Goal: Information Seeking & Learning: Compare options

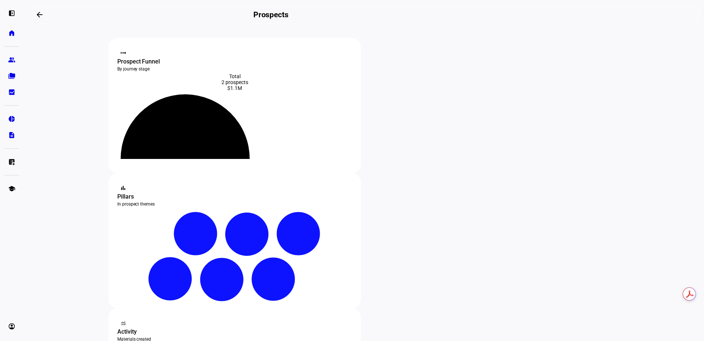
scroll to position [147, 0]
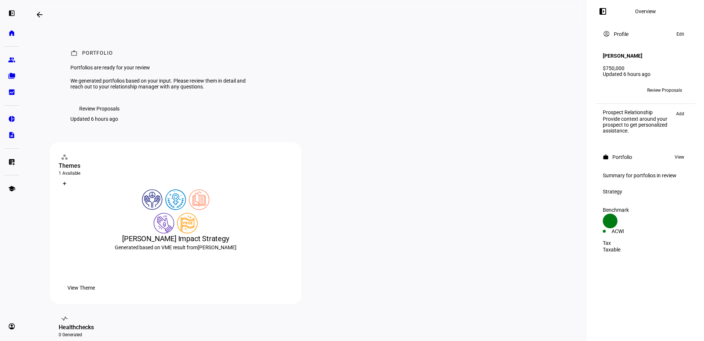
click at [116, 116] on span "Review Proposals" at bounding box center [99, 108] width 40 height 15
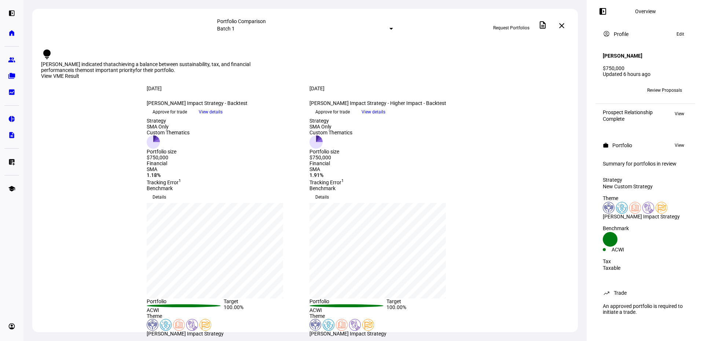
click at [529, 73] on div "View VME Result" at bounding box center [305, 76] width 528 height 7
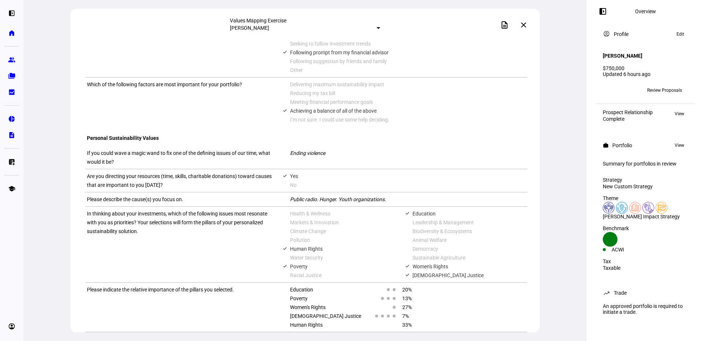
scroll to position [462, 0]
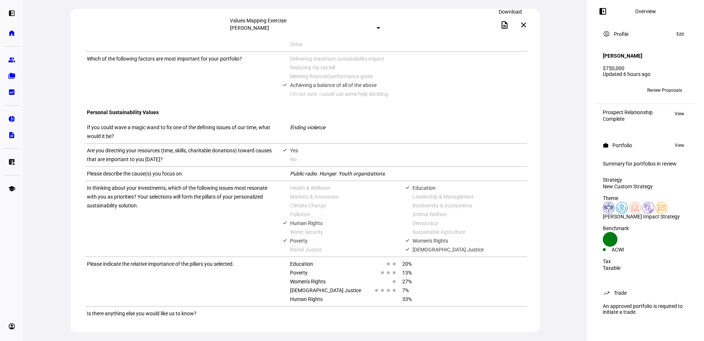
click at [511, 24] on button "description" at bounding box center [504, 25] width 15 height 15
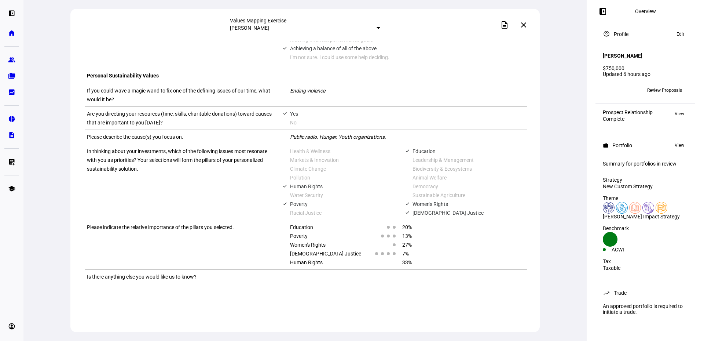
click at [524, 23] on mat-icon "close" at bounding box center [523, 25] width 9 height 9
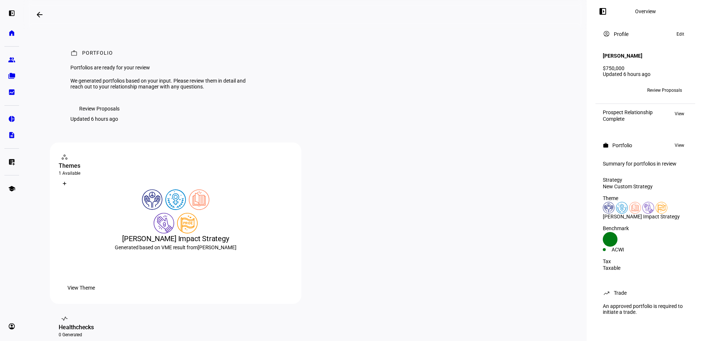
click at [107, 116] on span "Review Proposals" at bounding box center [99, 108] width 40 height 15
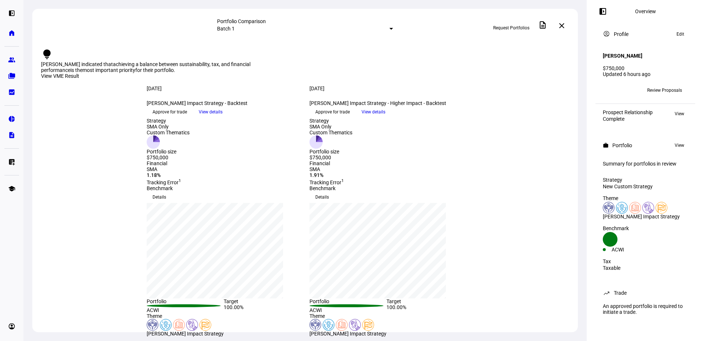
click at [235, 28] on mat-select-trigger "Batch 1" at bounding box center [226, 29] width 18 height 6
click at [315, 61] on div "Custom" at bounding box center [361, 58] width 128 height 6
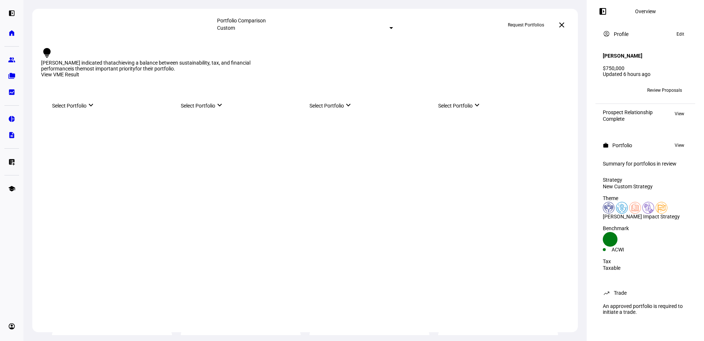
click at [299, 20] on div "Portfolio Comparison" at bounding box center [305, 21] width 176 height 6
click at [235, 26] on mat-select-trigger "Custom" at bounding box center [226, 28] width 18 height 6
click at [300, 44] on div "Batch 1" at bounding box center [361, 41] width 128 height 6
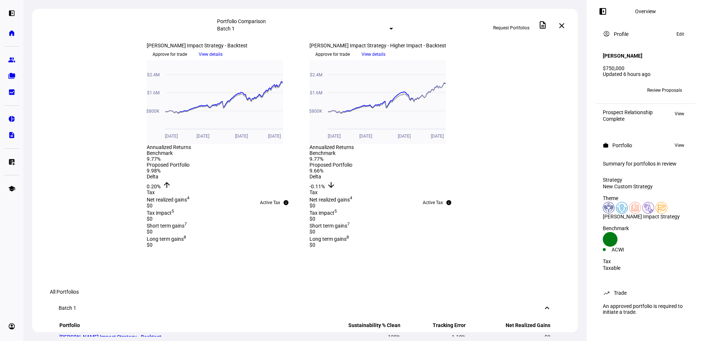
scroll to position [257, 0]
